Goal: Task Accomplishment & Management: Manage account settings

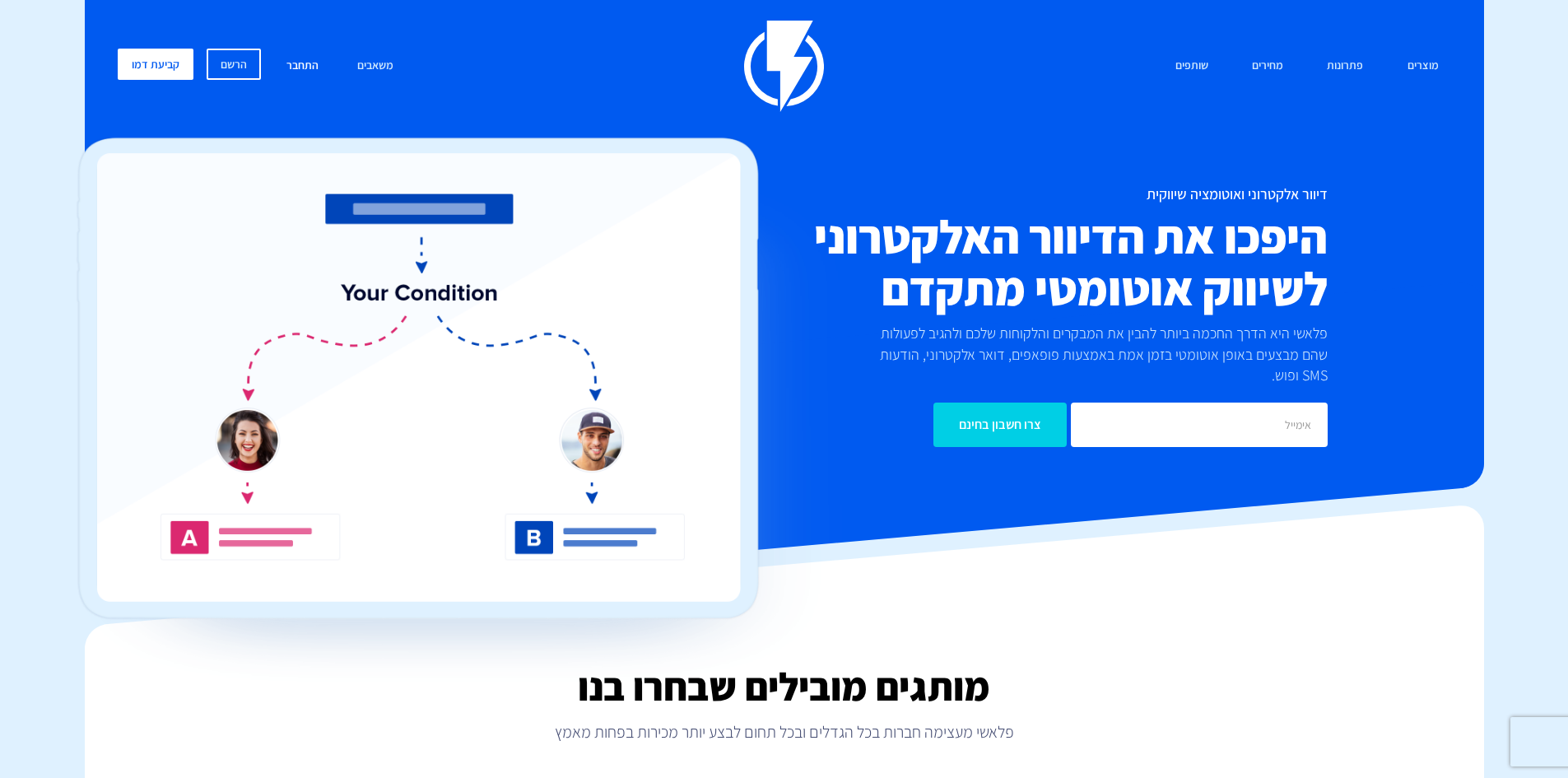
click at [298, 61] on link "התחבר" at bounding box center [302, 67] width 57 height 35
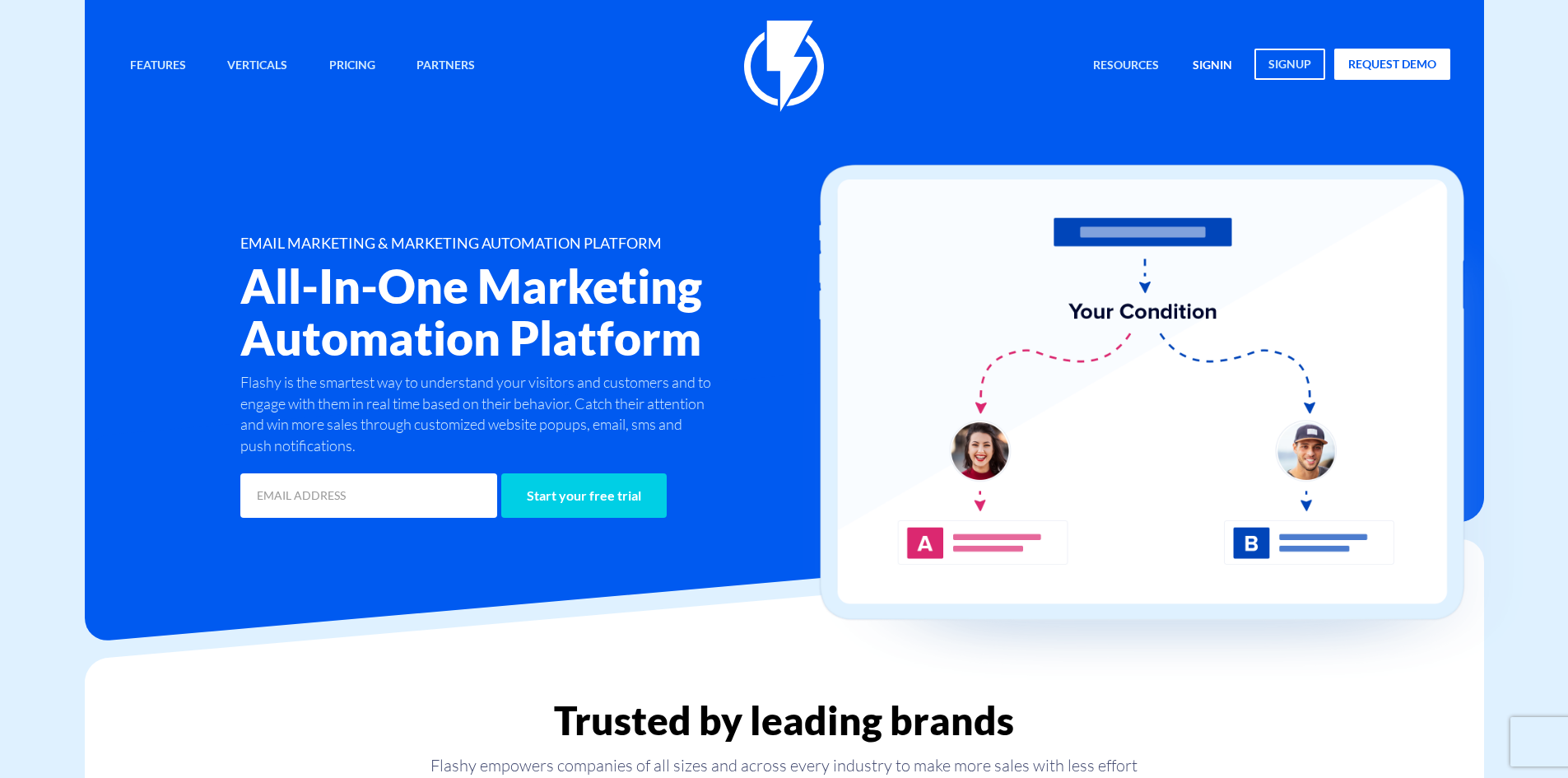
click at [1214, 59] on link "signin" at bounding box center [1213, 67] width 64 height 35
